Goal: Find specific page/section: Find specific page/section

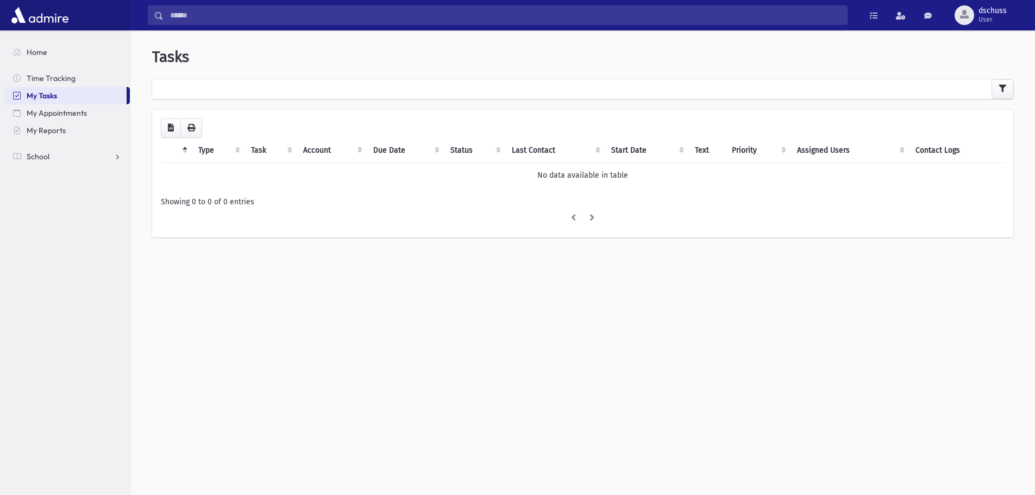
click at [44, 16] on img at bounding box center [40, 15] width 62 height 22
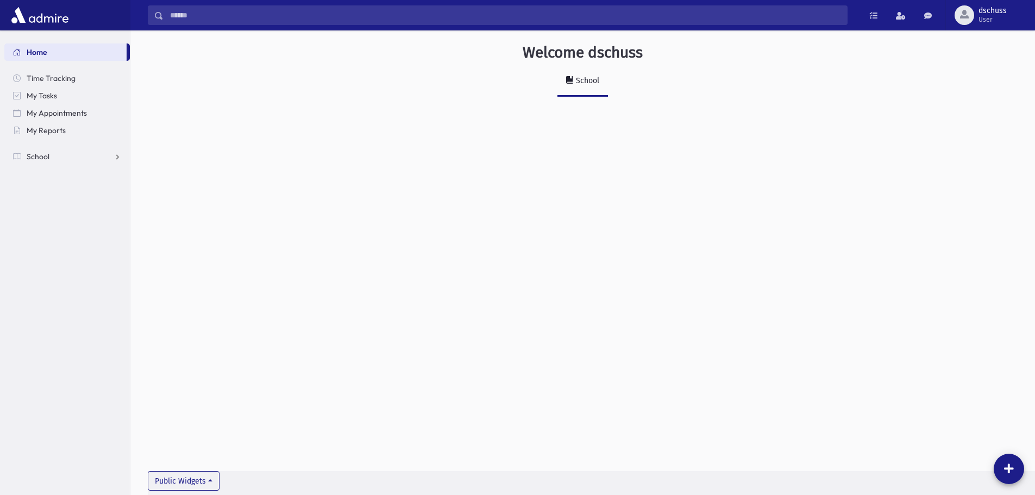
click at [585, 83] on div "School" at bounding box center [587, 80] width 26 height 9
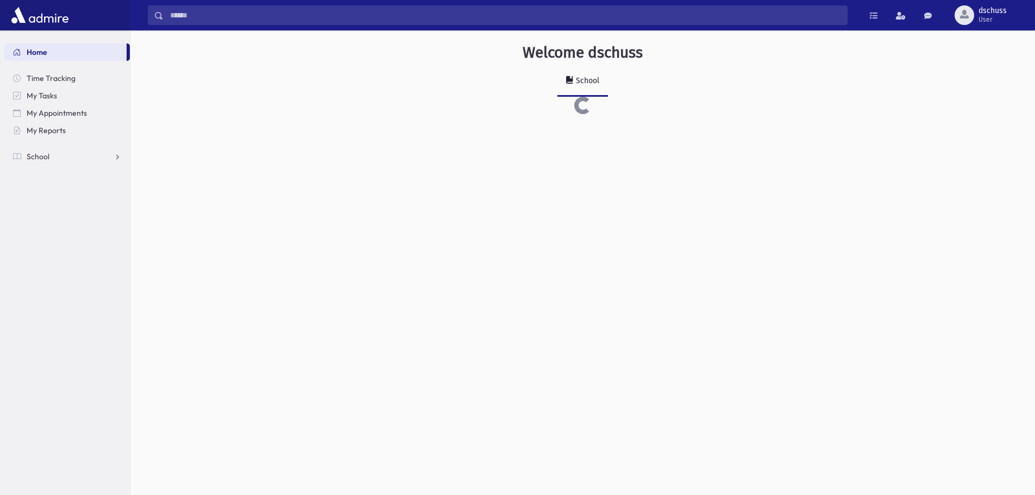
click at [585, 83] on div "School" at bounding box center [587, 80] width 26 height 9
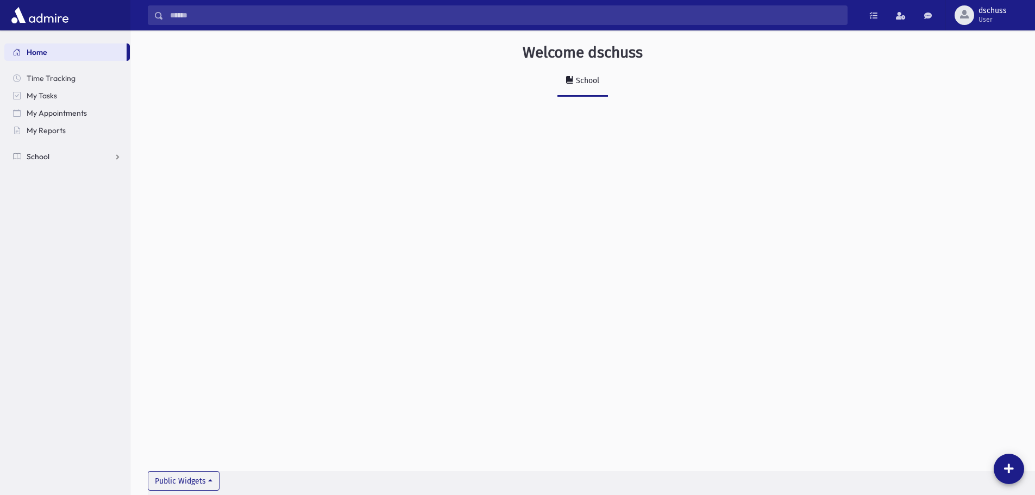
click at [42, 154] on span "School" at bounding box center [38, 157] width 23 height 10
click at [59, 190] on span "Attendance" at bounding box center [53, 191] width 40 height 10
click at [116, 261] on link "Infractions" at bounding box center [67, 260] width 126 height 17
click at [113, 313] on link "Student Logs" at bounding box center [67, 312] width 126 height 17
click at [46, 172] on span "Students" at bounding box center [48, 174] width 30 height 10
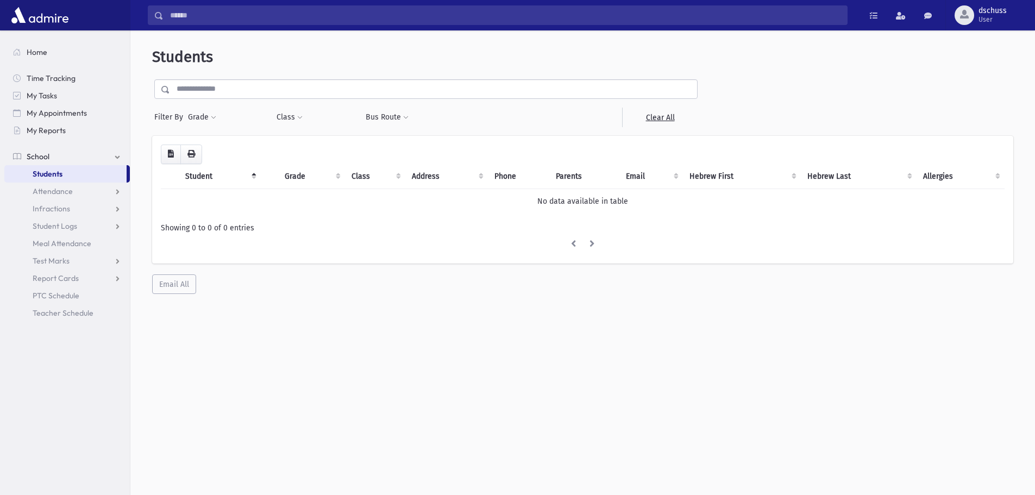
click at [289, 178] on th "Grade" at bounding box center [311, 176] width 66 height 25
click at [170, 156] on icon "button" at bounding box center [171, 154] width 6 height 8
click at [188, 156] on icon "button" at bounding box center [191, 154] width 8 height 8
click at [573, 246] on li at bounding box center [573, 245] width 19 height 20
click at [212, 116] on span at bounding box center [213, 118] width 5 height 7
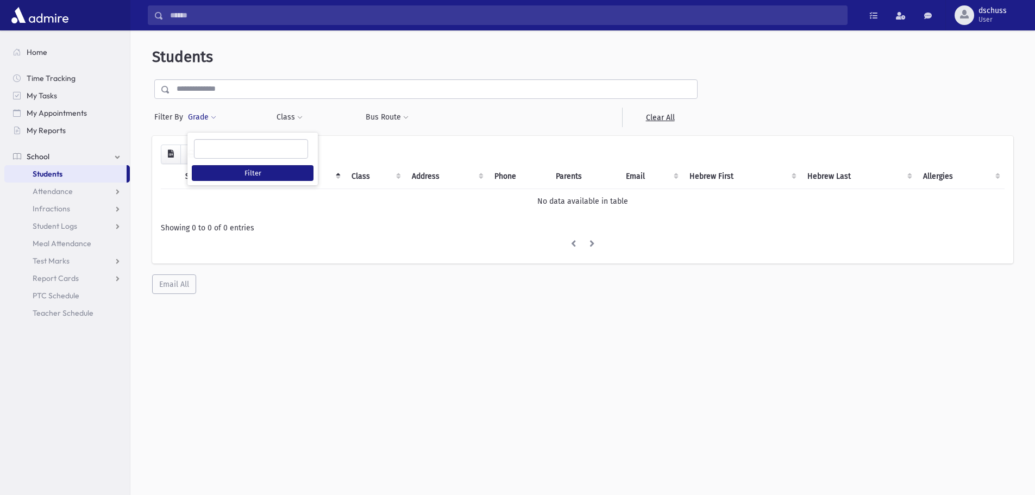
click at [212, 116] on span at bounding box center [213, 118] width 5 height 7
click at [293, 114] on button "Class" at bounding box center [289, 118] width 27 height 20
click at [404, 116] on span at bounding box center [405, 118] width 5 height 7
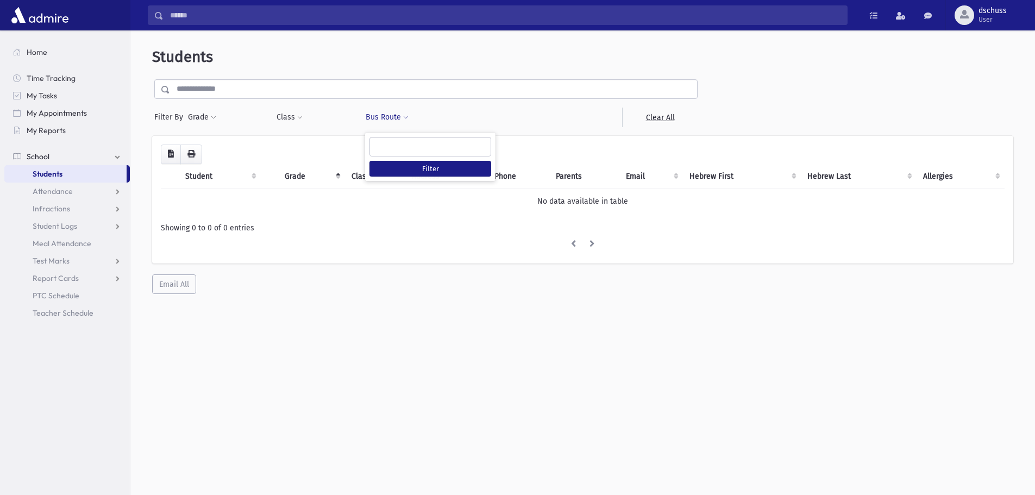
click at [252, 86] on input "text" at bounding box center [433, 89] width 527 height 20
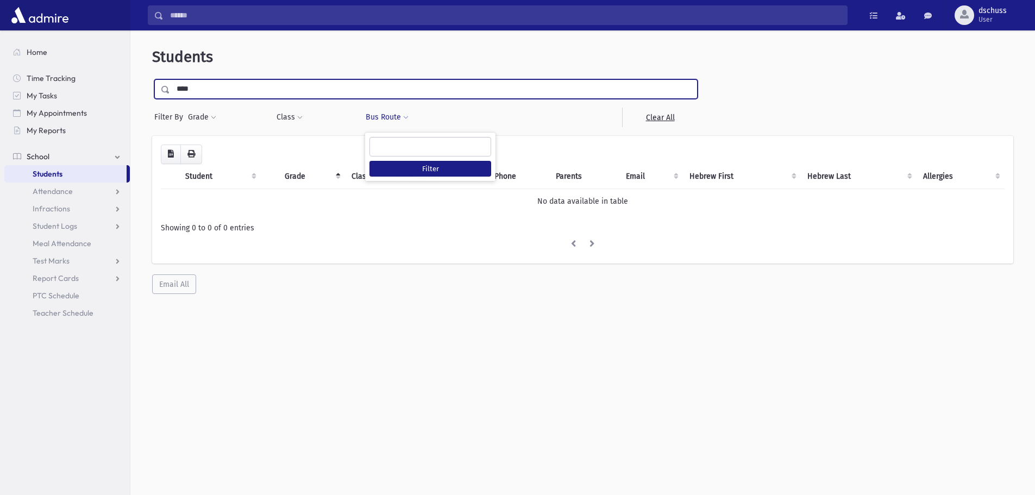
type input "****"
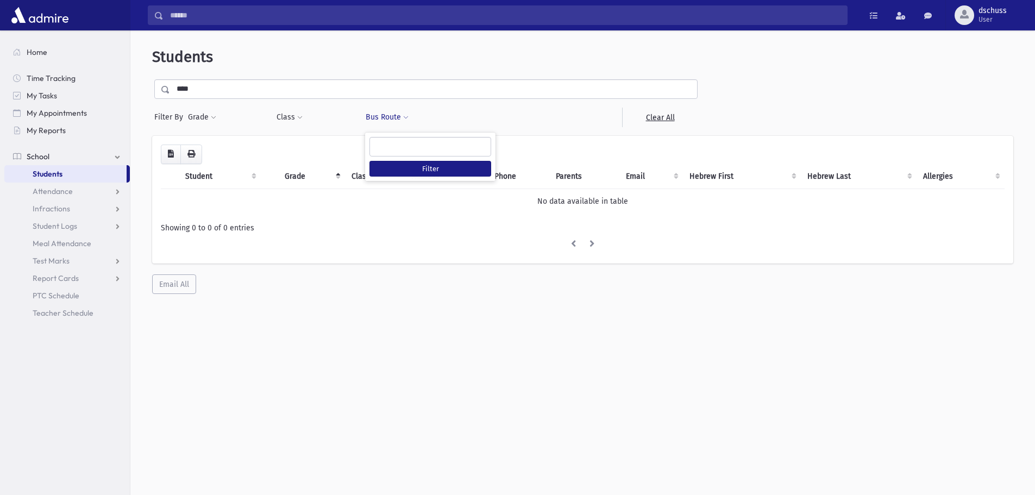
click at [652, 381] on div "Students **** Filter By Grade * * * * * * * * * ***** * * * ** ** ** Filter ***" at bounding box center [582, 267] width 905 height 465
